Goal: Task Accomplishment & Management: Manage account settings

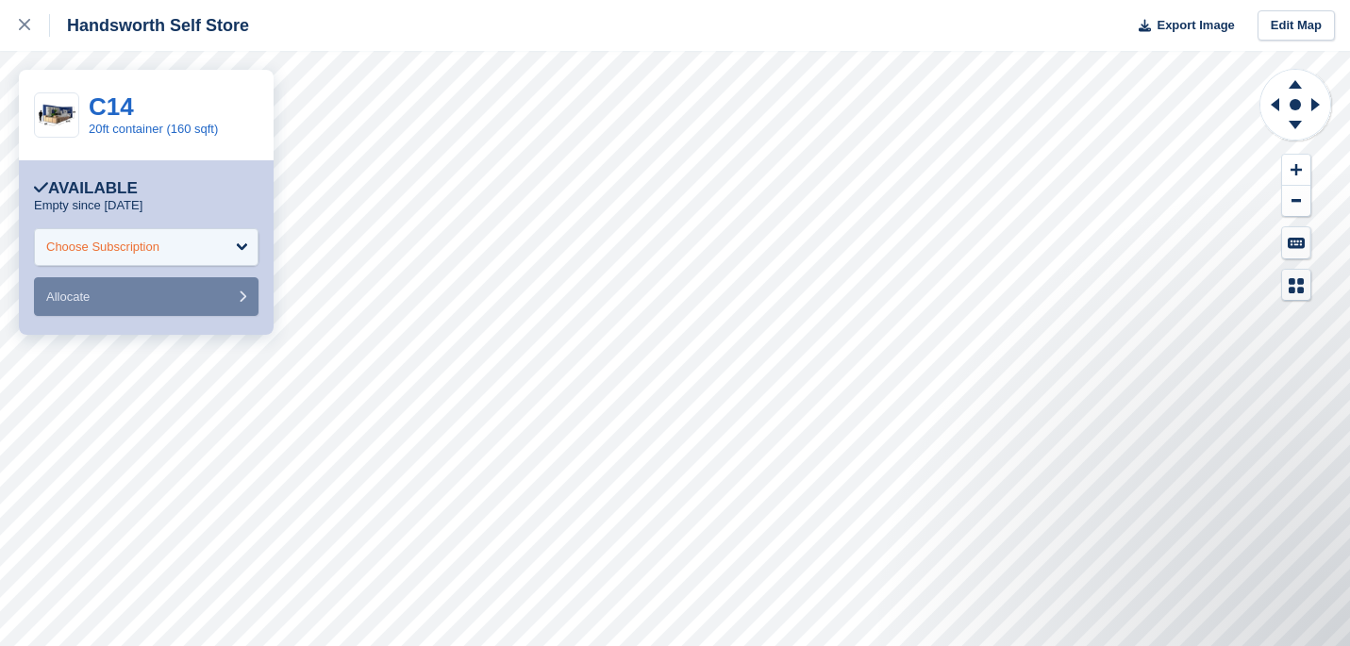
click at [224, 251] on div "Choose Subscription" at bounding box center [146, 247] width 225 height 38
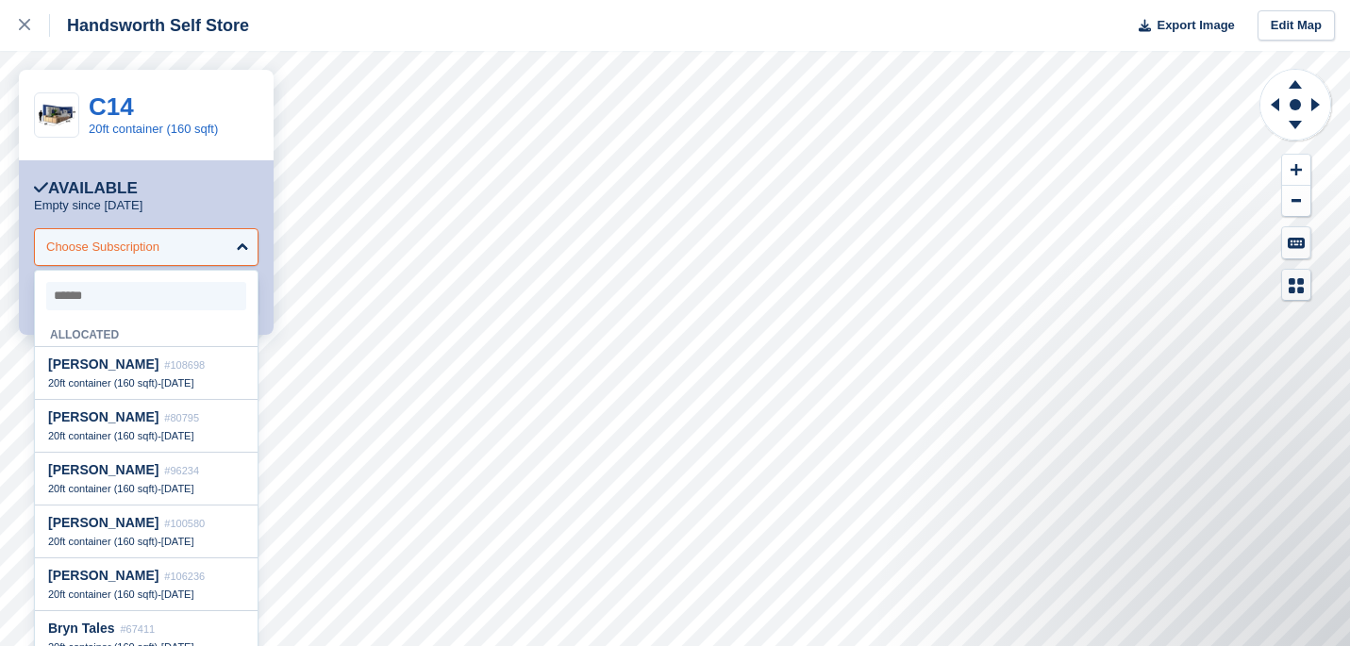
click at [224, 251] on div "Choose Subscription" at bounding box center [146, 247] width 225 height 38
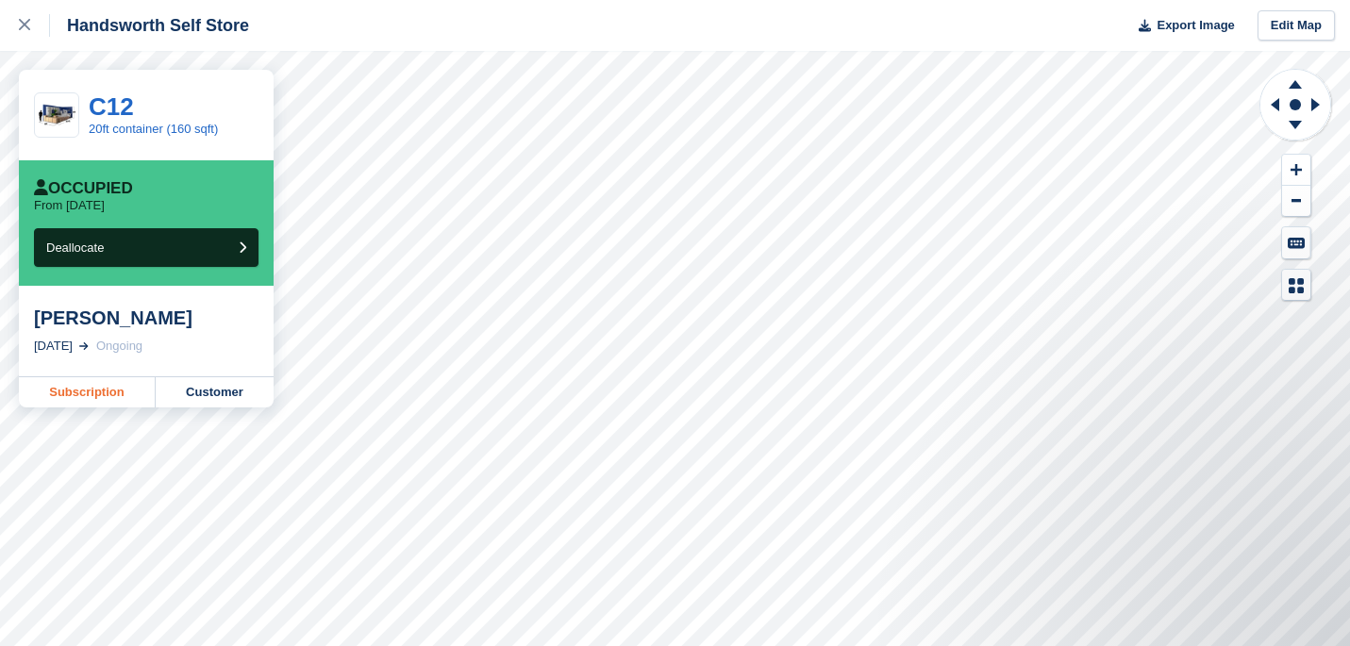
click at [88, 387] on link "Subscription" at bounding box center [87, 392] width 137 height 30
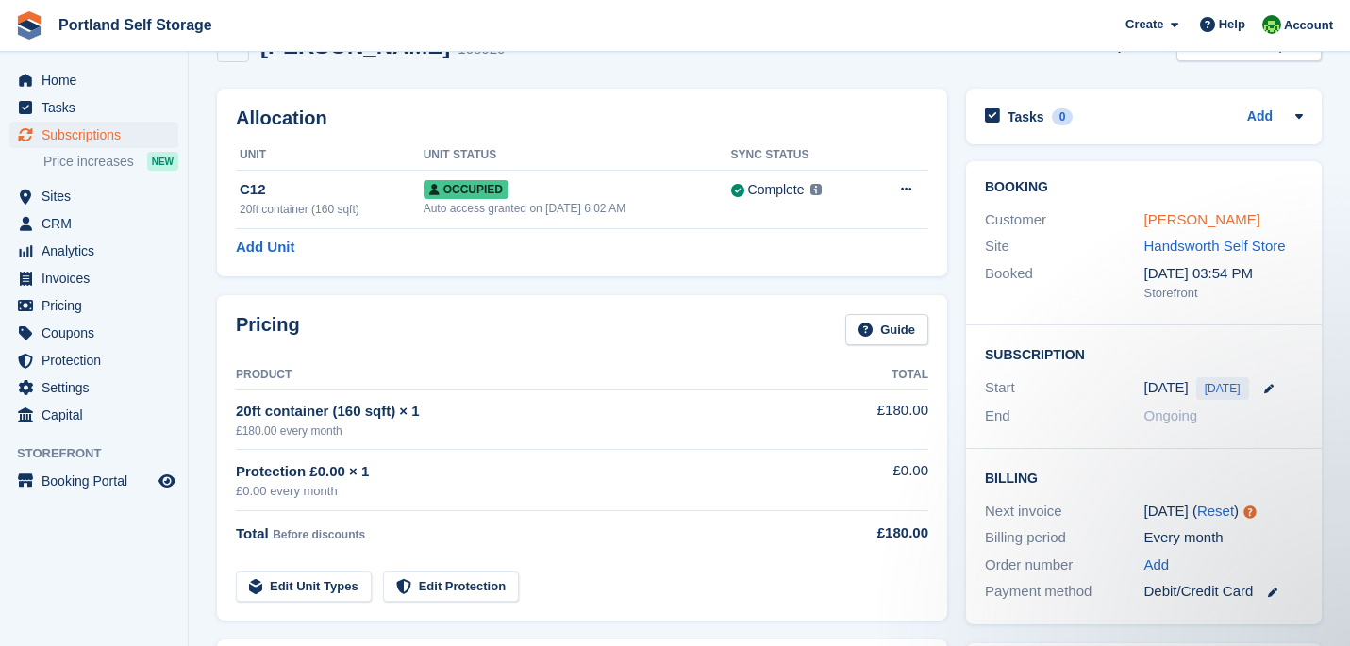
click at [1173, 220] on link "[PERSON_NAME]" at bounding box center [1202, 219] width 116 height 16
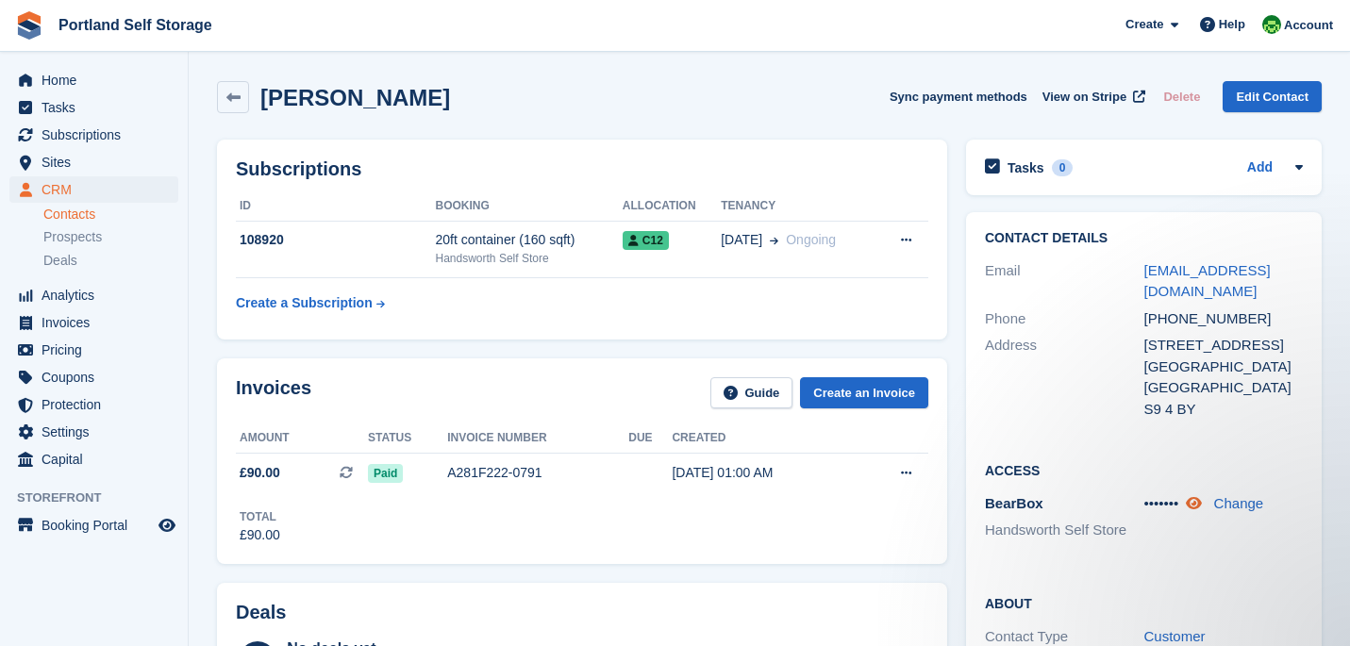
click at [1202, 496] on icon at bounding box center [1194, 503] width 16 height 14
click at [57, 70] on span "Home" at bounding box center [98, 80] width 113 height 26
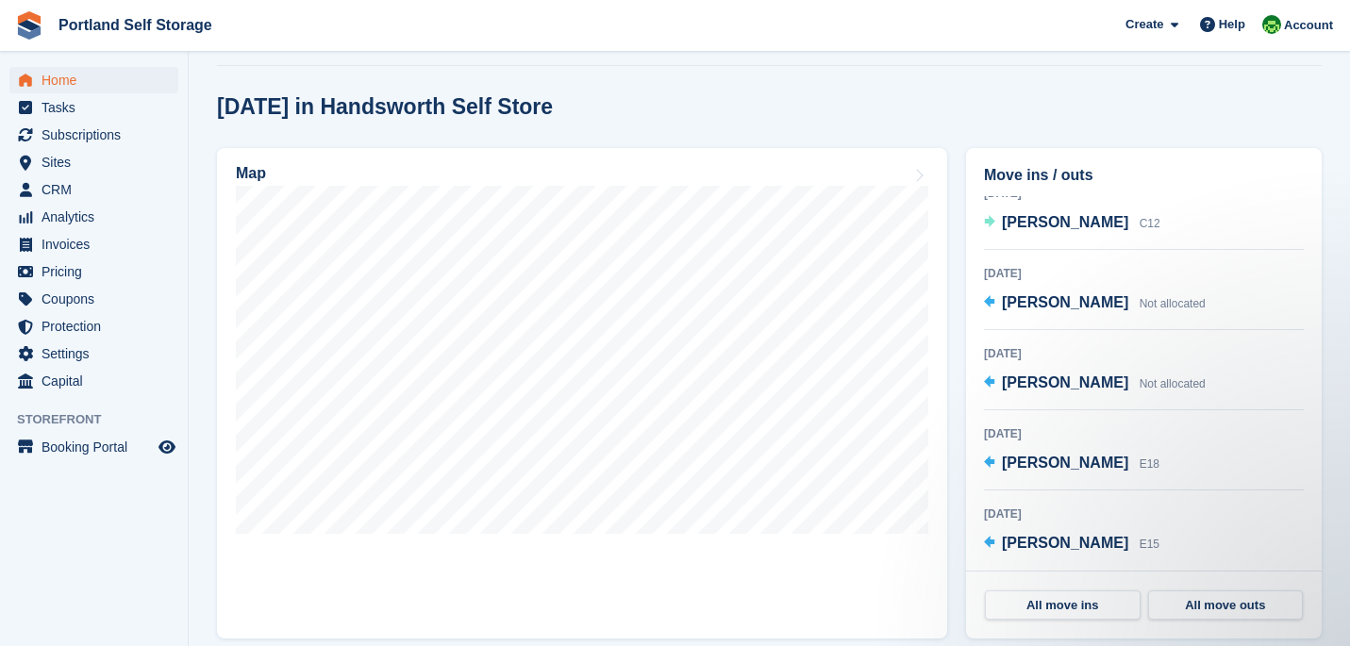
scroll to position [463, 0]
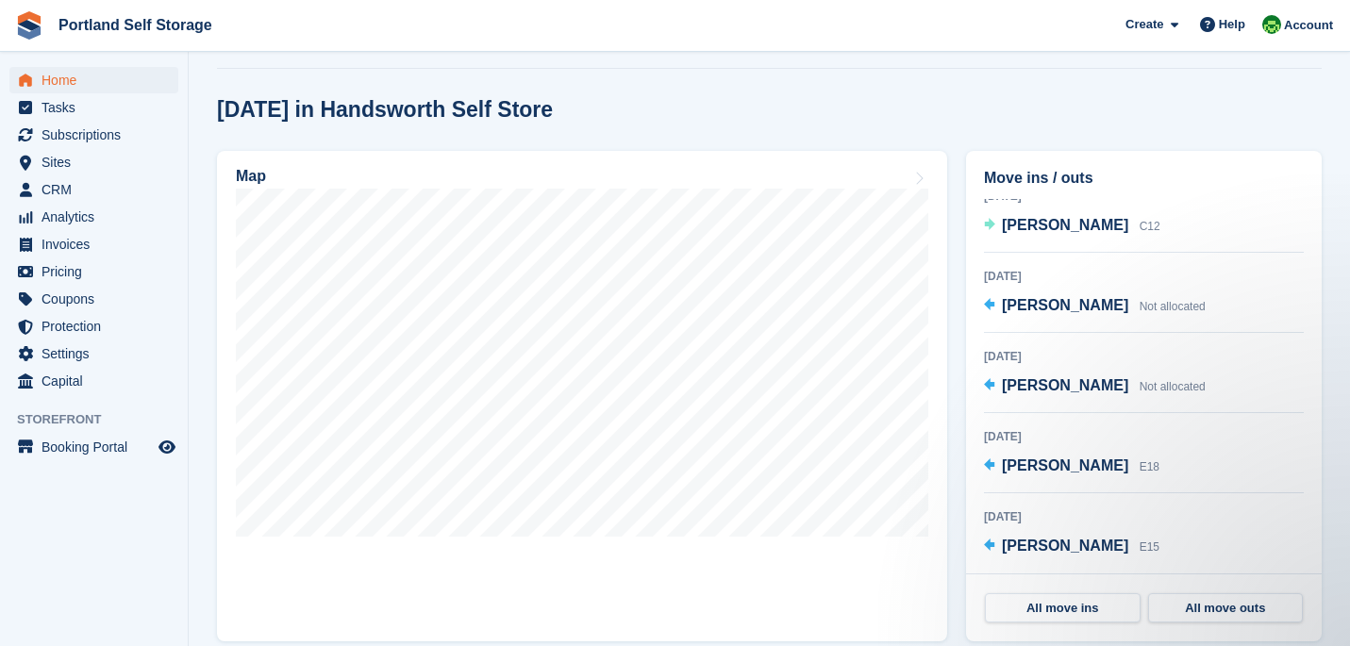
click at [62, 86] on span "Home" at bounding box center [98, 80] width 113 height 26
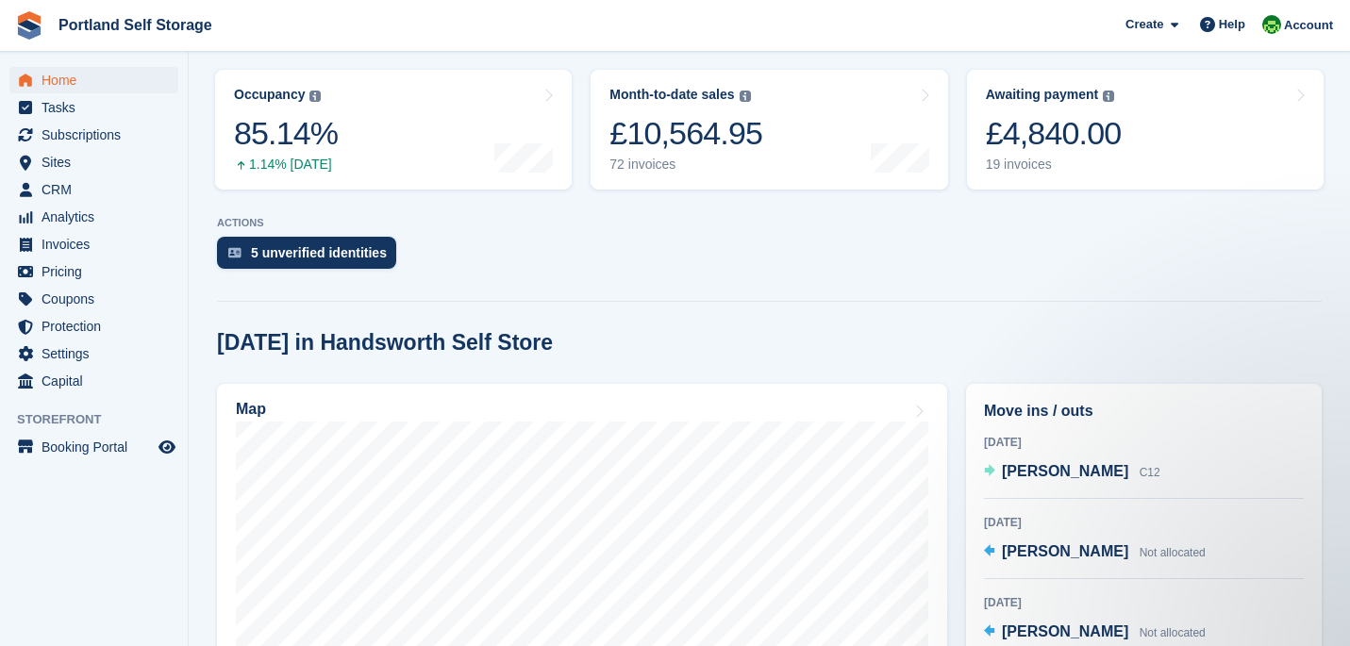
scroll to position [231, 0]
click at [703, 112] on div "Month-to-date sales The sum of all finalised invoices generated this month to d…" at bounding box center [685, 129] width 153 height 86
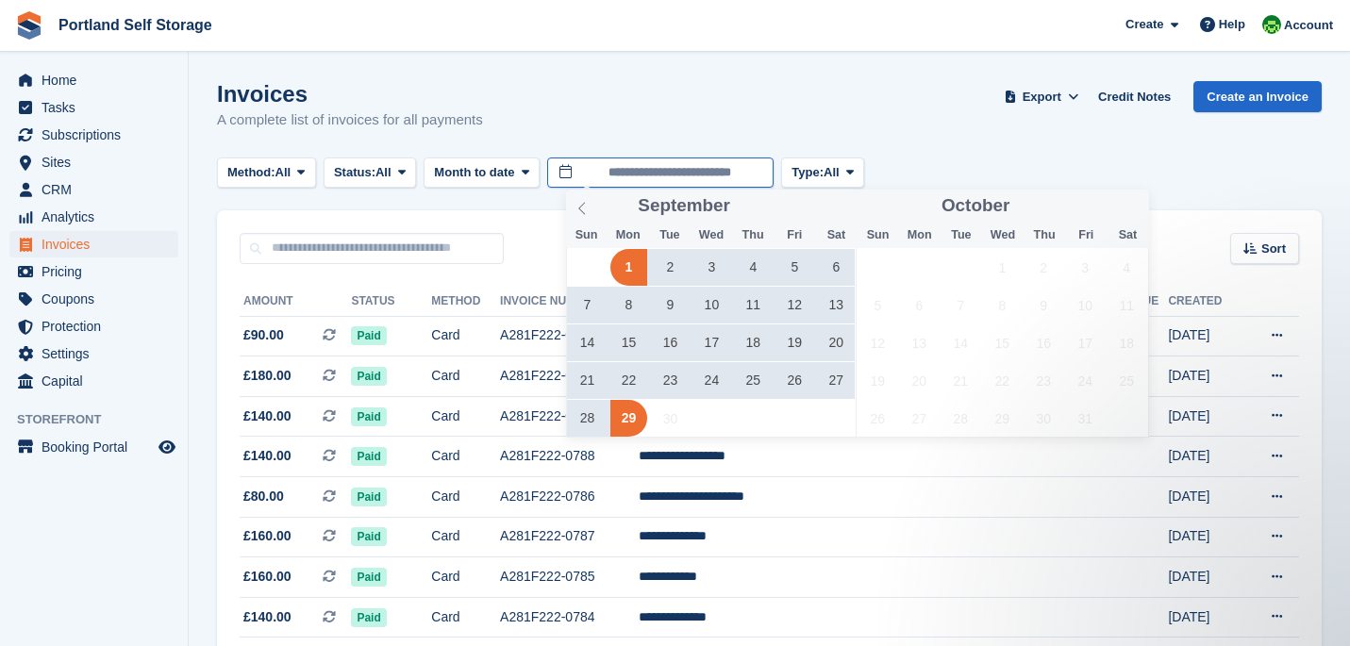
click at [618, 168] on input "**********" at bounding box center [660, 173] width 226 height 31
click at [581, 218] on span at bounding box center [582, 206] width 32 height 32
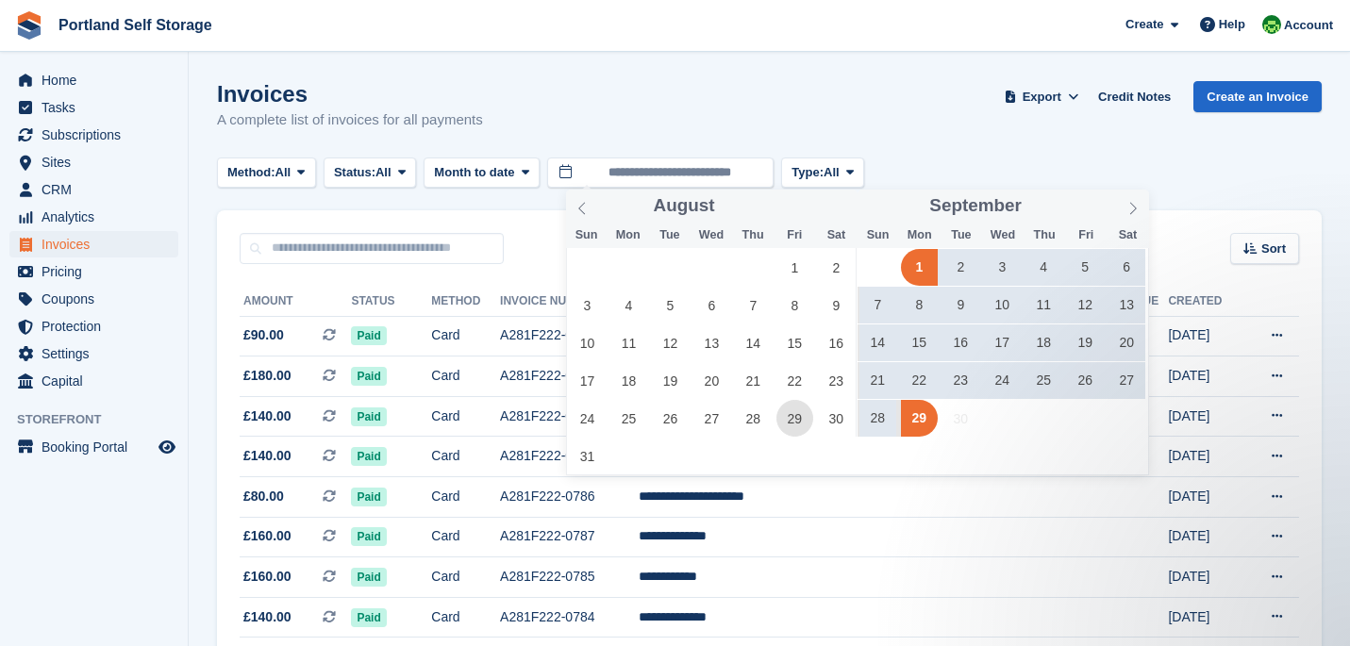
click at [784, 419] on span "29" at bounding box center [794, 418] width 37 height 37
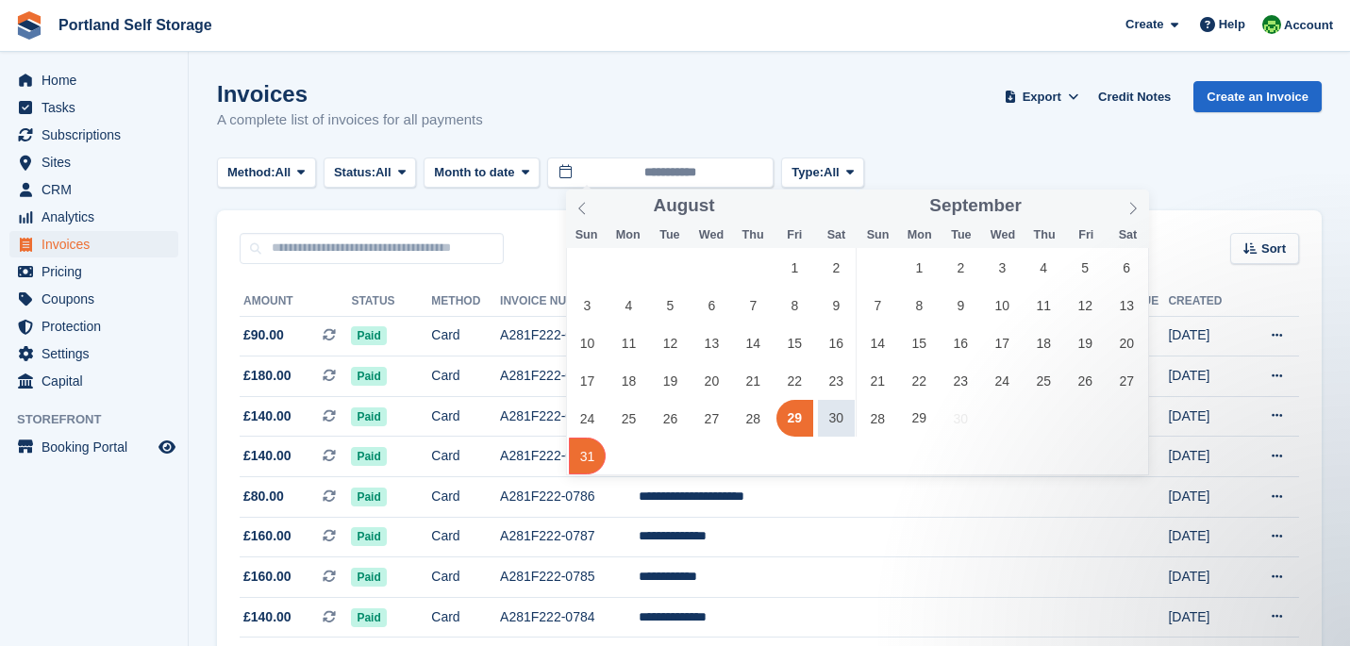
click at [586, 458] on span "31" at bounding box center [587, 456] width 37 height 37
type input "**********"
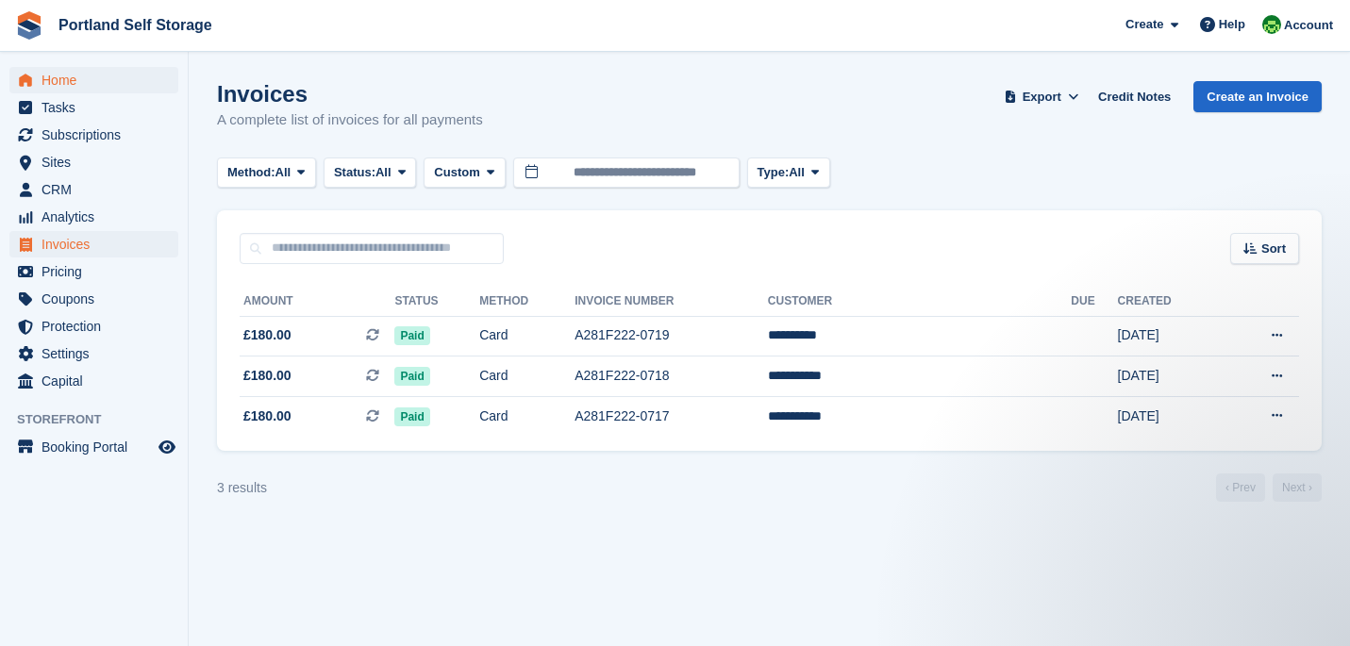
click at [88, 86] on span "Home" at bounding box center [98, 80] width 113 height 26
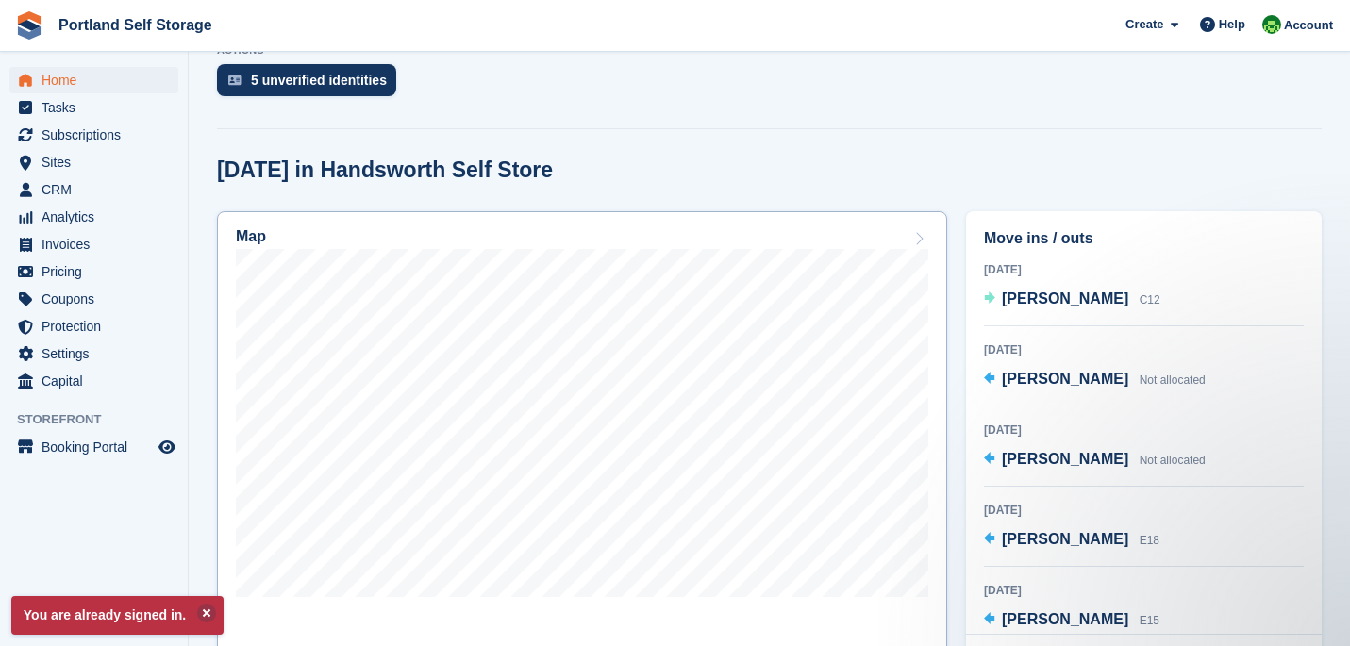
scroll to position [406, 0]
